Goal: Check status: Check status

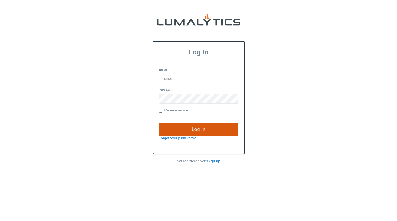
type input "[EMAIL_ADDRESS][DOMAIN_NAME]"
click at [192, 124] on input "Log In" at bounding box center [199, 129] width 80 height 13
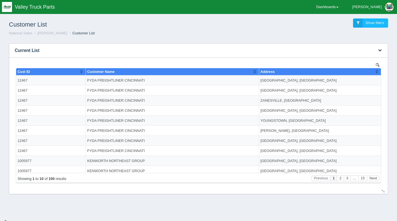
click at [141, 118] on td "FYDA FREIGHTLINER CINCINNATI" at bounding box center [173, 120] width 174 height 10
click at [341, 4] on link "Dashboards" at bounding box center [327, 7] width 29 height 14
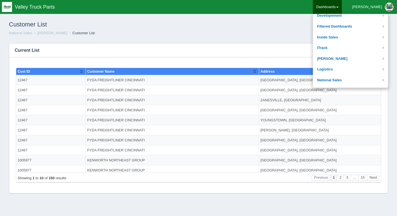
scroll to position [74, 0]
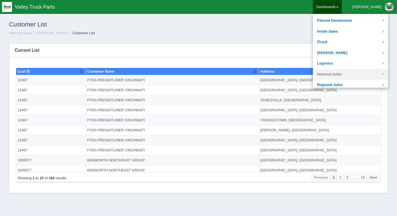
click at [349, 73] on link "National Sales" at bounding box center [350, 74] width 75 height 11
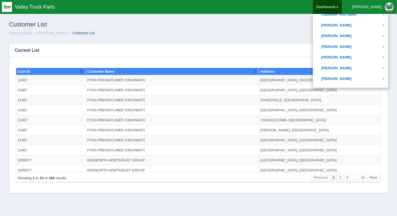
scroll to position [178, 0]
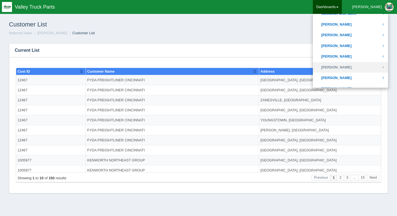
click at [353, 67] on link "[PERSON_NAME]" at bounding box center [350, 67] width 75 height 11
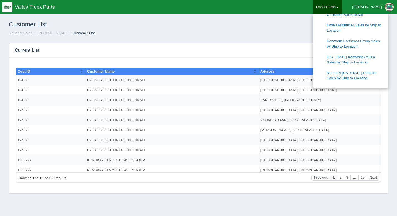
scroll to position [264, 0]
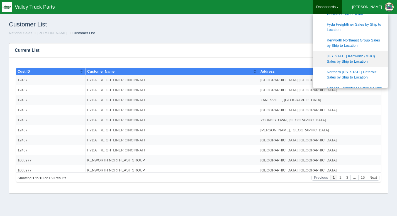
click at [359, 62] on link "[US_STATE] Kenworth (MHC) Sales by Ship to Location" at bounding box center [350, 59] width 75 height 16
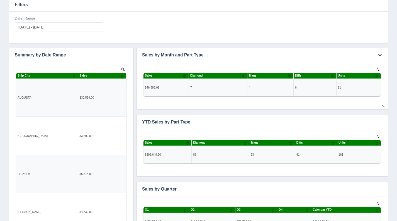
scroll to position [61, 0]
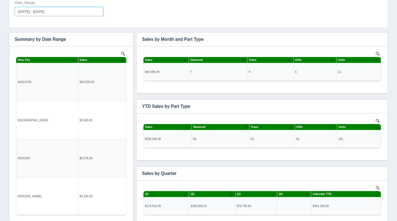
type input "[DATE]"
click at [32, 13] on input "[DATE] - [DATE]" at bounding box center [59, 11] width 89 height 9
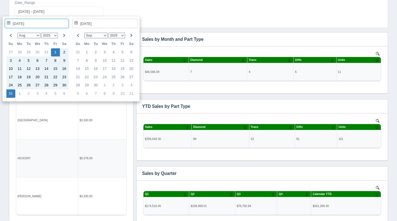
click at [36, 33] on select "Jan Feb Mar Apr May Jun [DATE] Aug Sep Oct Nov Dec" at bounding box center [28, 36] width 23 height 6
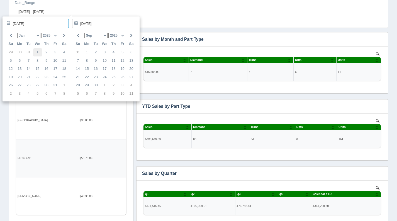
type input "[DATE]"
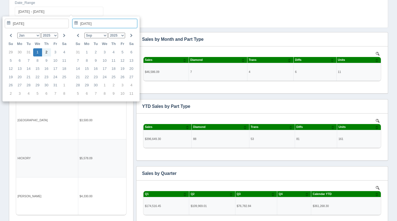
click at [104, 37] on select "Jan Feb Mar Apr May Jun [DATE] Aug Sep Oct Nov Dec" at bounding box center [96, 36] width 23 height 6
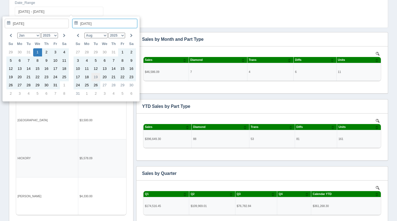
type input "[DATE]"
type input "[DATE] - [DATE]"
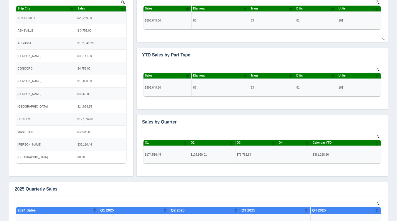
scroll to position [0, 0]
